Goal: Task Accomplishment & Management: Use online tool/utility

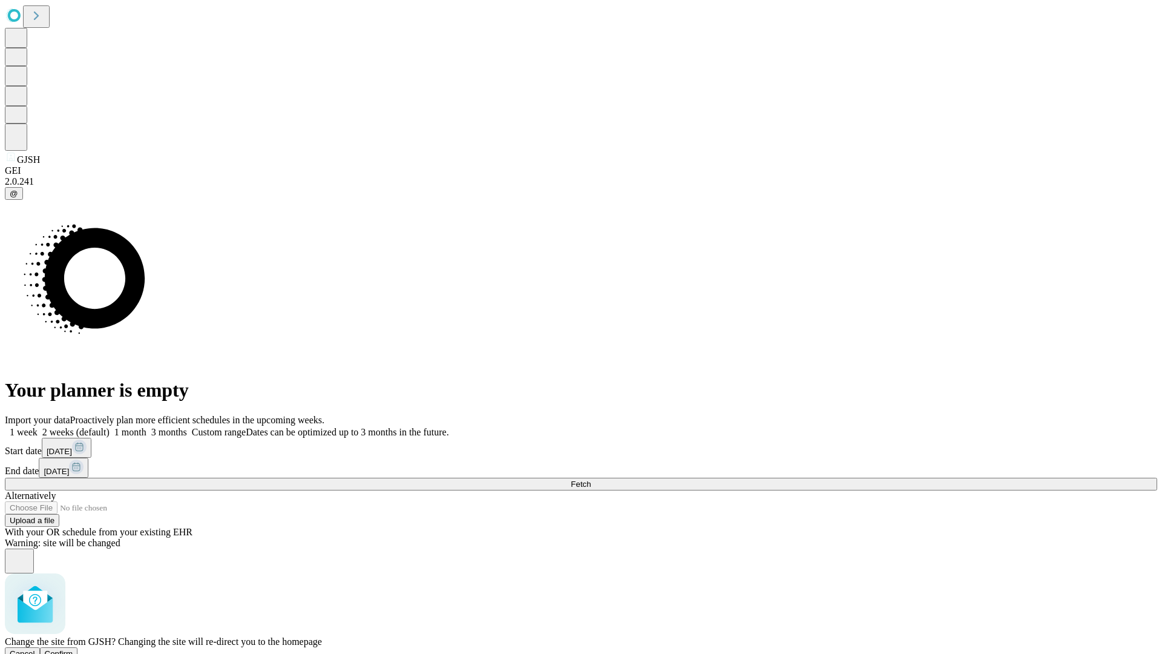
click at [73, 649] on span "Confirm" at bounding box center [59, 653] width 28 height 9
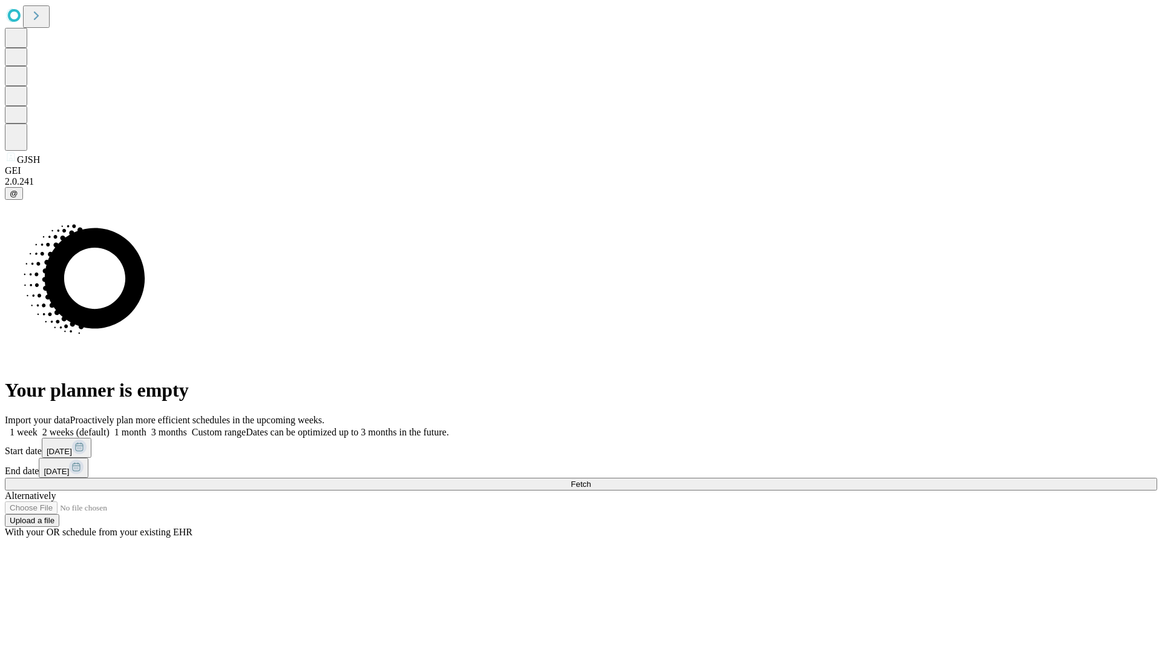
click at [38, 427] on label "1 week" at bounding box center [21, 432] width 33 height 10
click at [591, 479] on span "Fetch" at bounding box center [581, 483] width 20 height 9
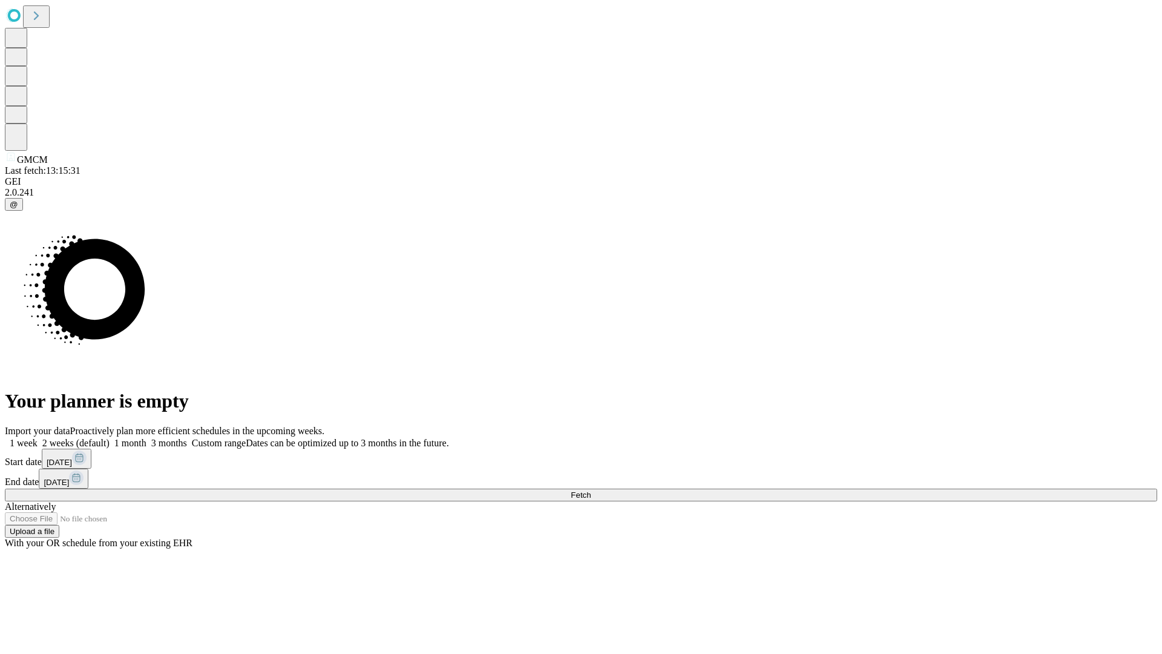
click at [38, 438] on label "1 week" at bounding box center [21, 443] width 33 height 10
click at [591, 490] on span "Fetch" at bounding box center [581, 494] width 20 height 9
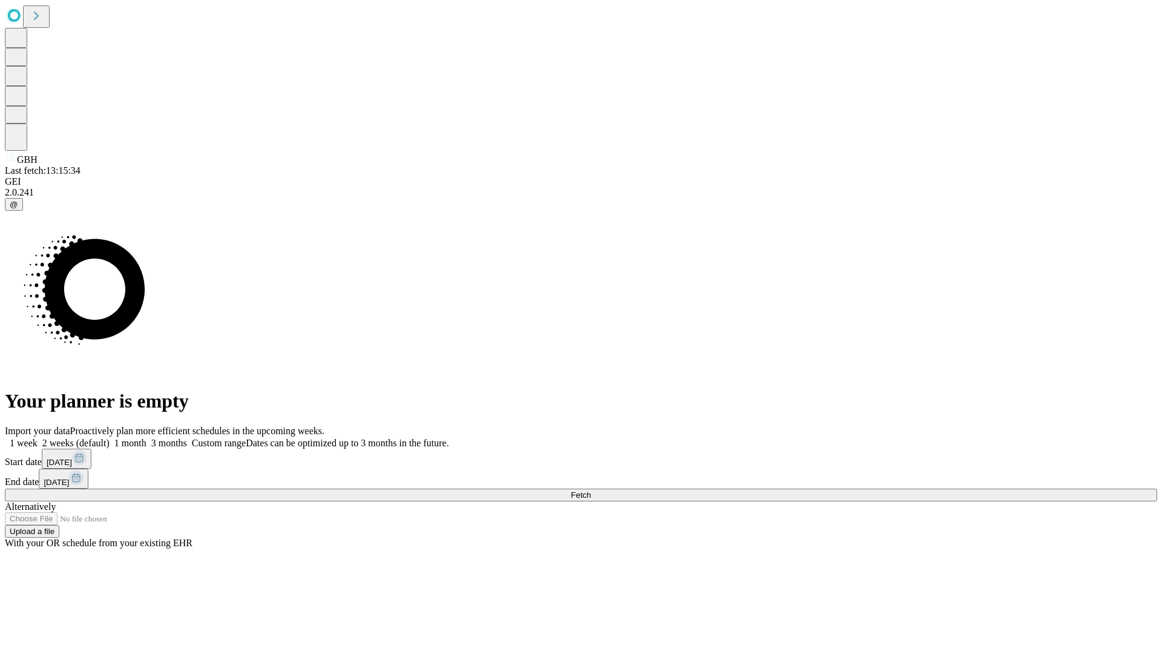
click at [38, 438] on label "1 week" at bounding box center [21, 443] width 33 height 10
click at [591, 490] on span "Fetch" at bounding box center [581, 494] width 20 height 9
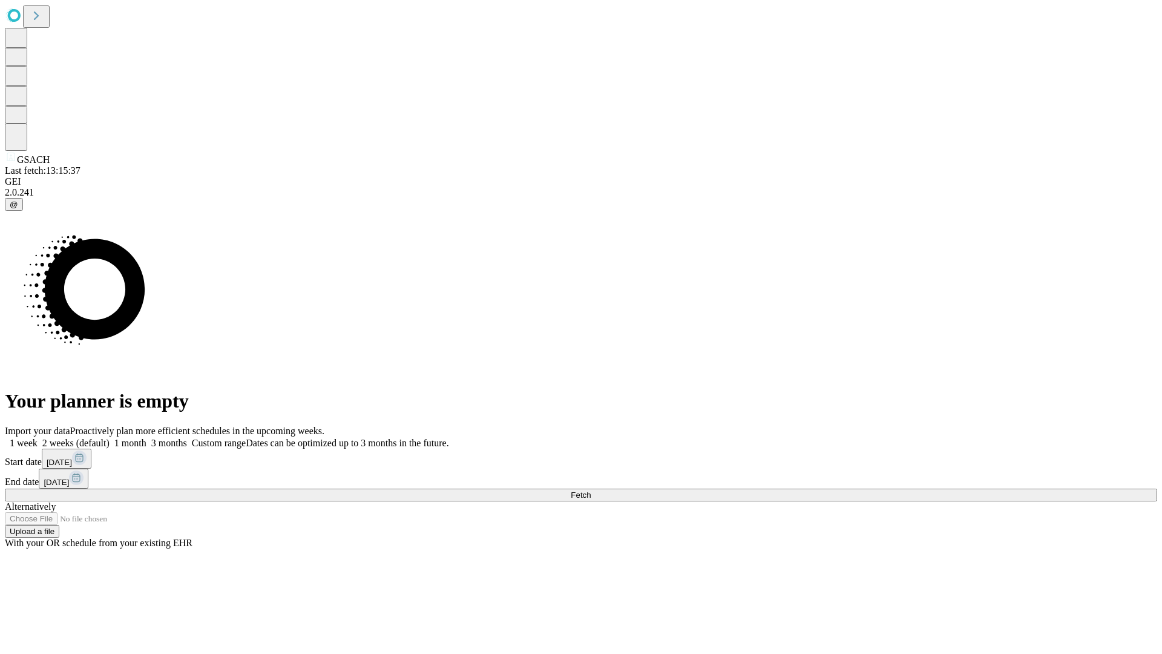
click at [38, 438] on label "1 week" at bounding box center [21, 443] width 33 height 10
click at [591, 490] on span "Fetch" at bounding box center [581, 494] width 20 height 9
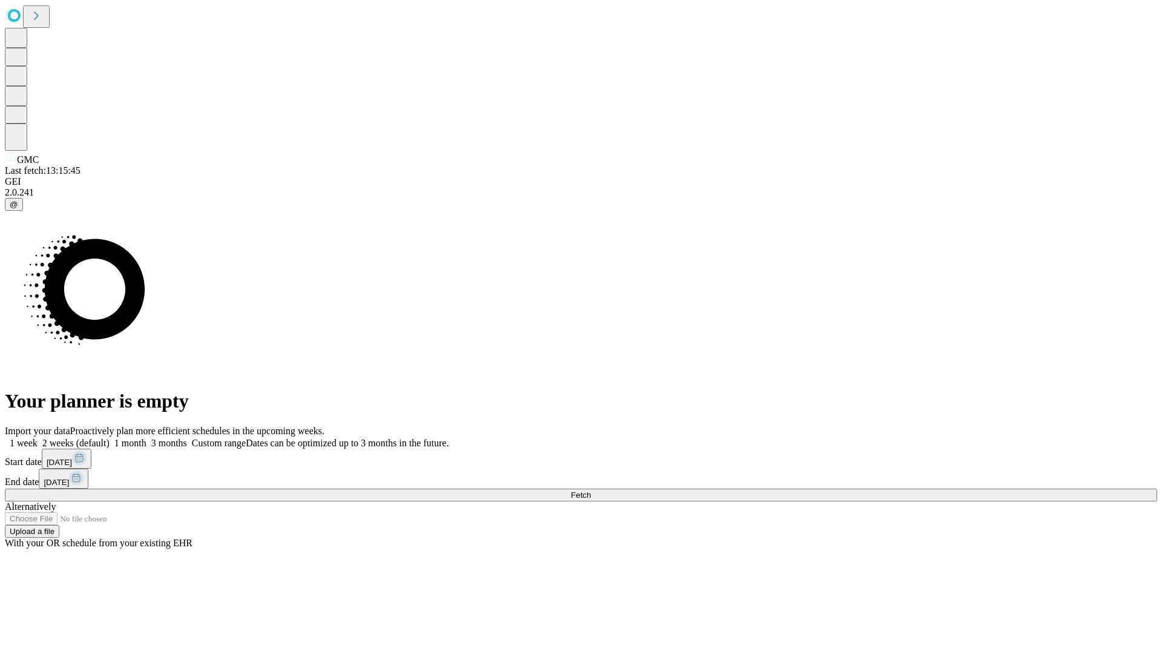
click at [38, 438] on label "1 week" at bounding box center [21, 443] width 33 height 10
click at [591, 490] on span "Fetch" at bounding box center [581, 494] width 20 height 9
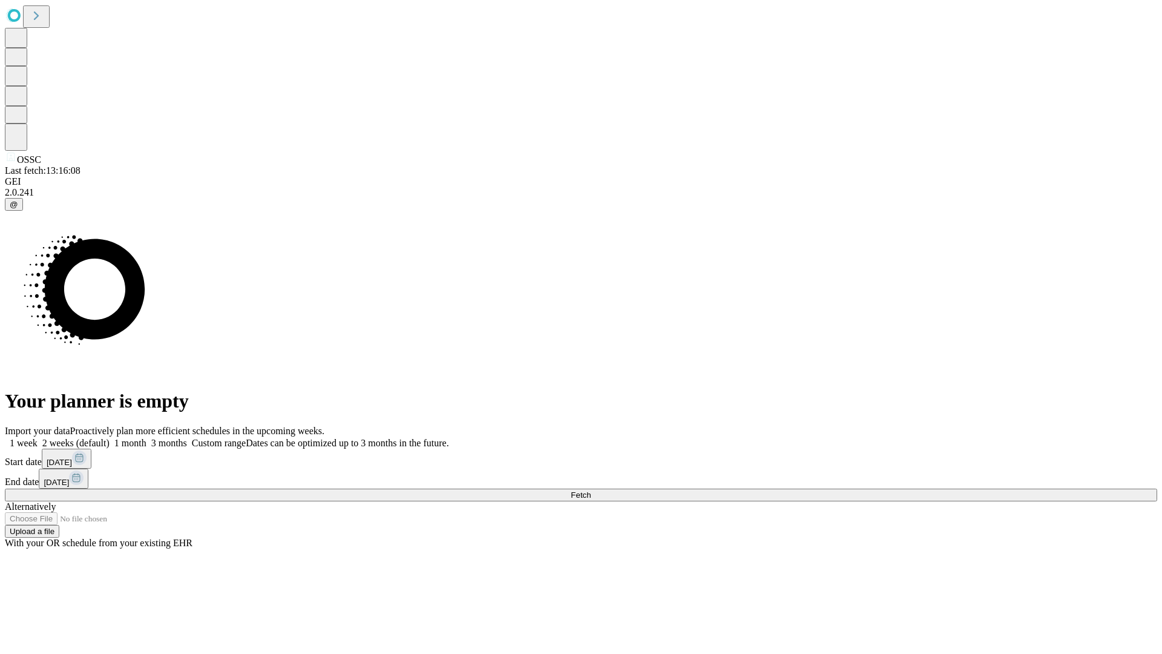
click at [38, 438] on label "1 week" at bounding box center [21, 443] width 33 height 10
click at [591, 490] on span "Fetch" at bounding box center [581, 494] width 20 height 9
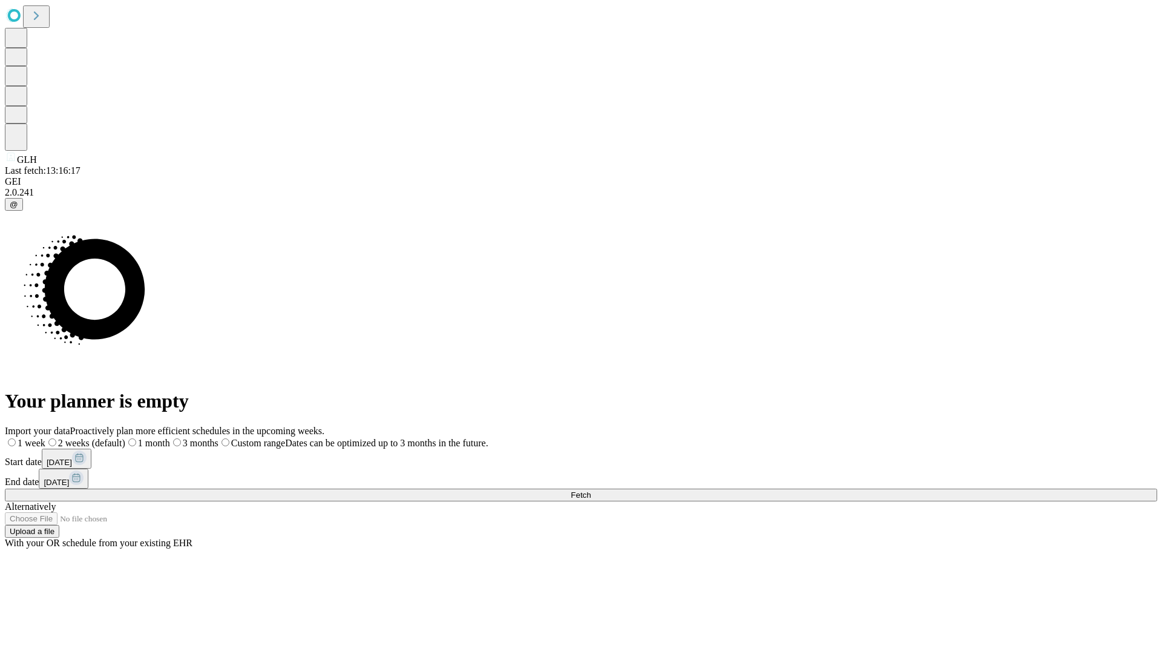
click at [591, 490] on span "Fetch" at bounding box center [581, 494] width 20 height 9
click at [38, 438] on label "1 week" at bounding box center [21, 443] width 33 height 10
click at [591, 490] on span "Fetch" at bounding box center [581, 494] width 20 height 9
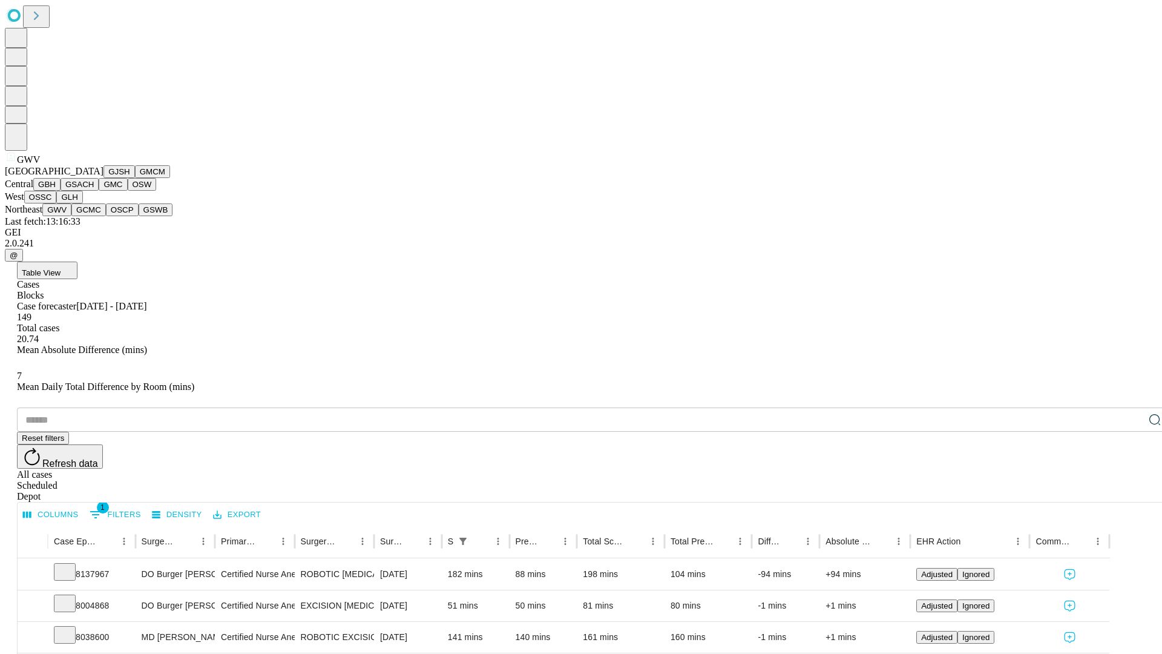
click at [94, 216] on button "GCMC" at bounding box center [88, 209] width 35 height 13
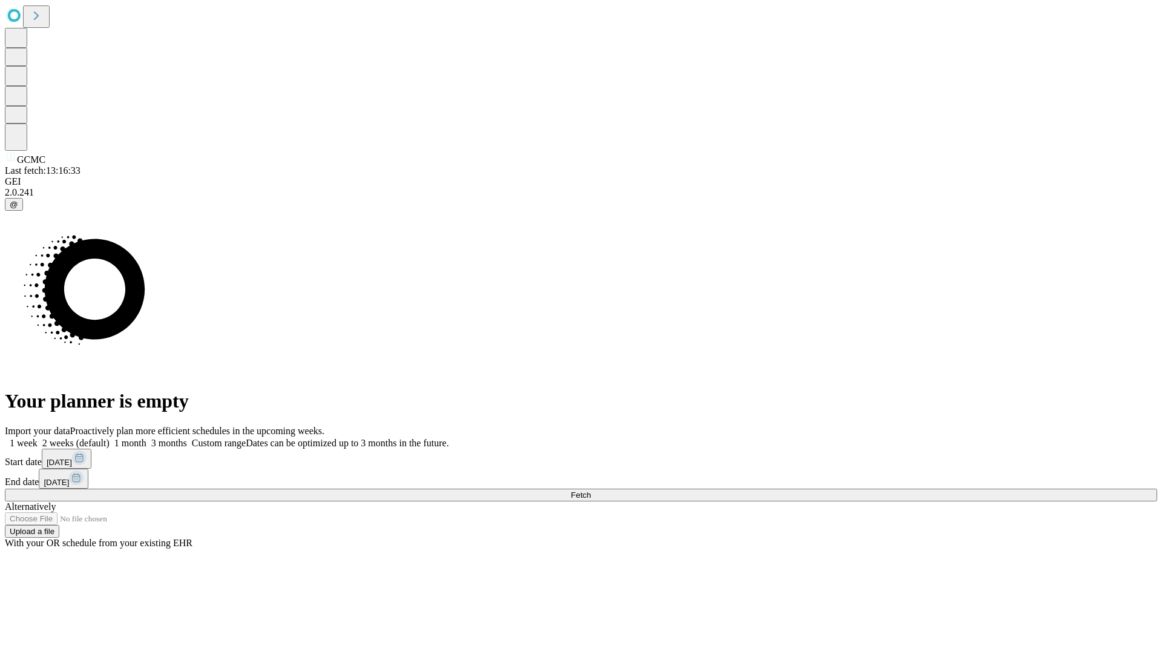
click at [591, 490] on span "Fetch" at bounding box center [581, 494] width 20 height 9
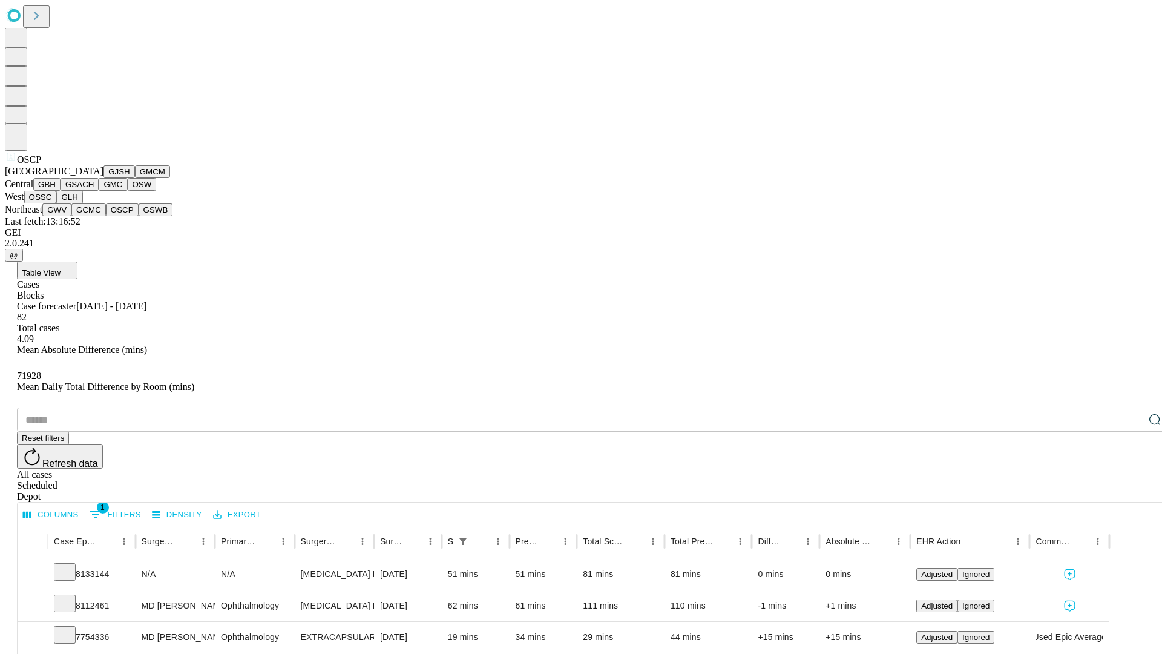
click at [139, 216] on button "GSWB" at bounding box center [156, 209] width 35 height 13
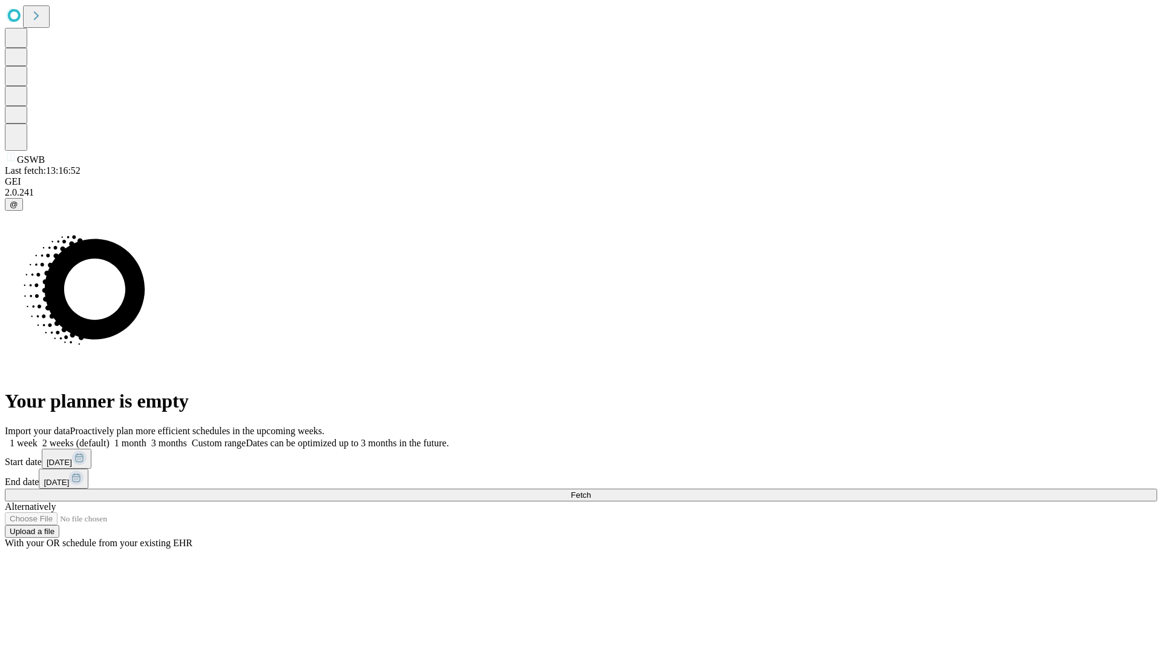
click at [38, 438] on label "1 week" at bounding box center [21, 443] width 33 height 10
click at [591, 490] on span "Fetch" at bounding box center [581, 494] width 20 height 9
